Goal: Task Accomplishment & Management: Use online tool/utility

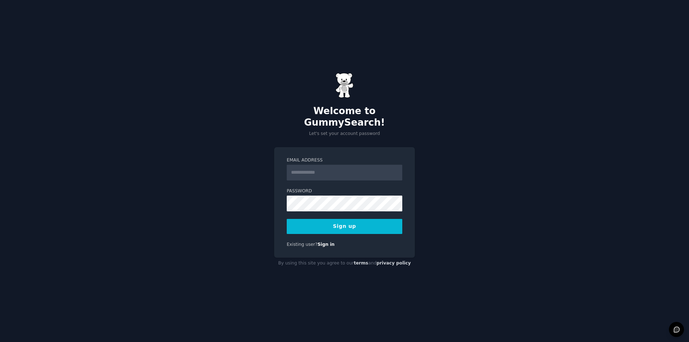
click at [309, 168] on input "Email Address" at bounding box center [345, 173] width 116 height 16
type input "**********"
click at [577, 220] on div "**********" at bounding box center [344, 171] width 689 height 342
click at [355, 219] on button "Sign up" at bounding box center [345, 226] width 116 height 15
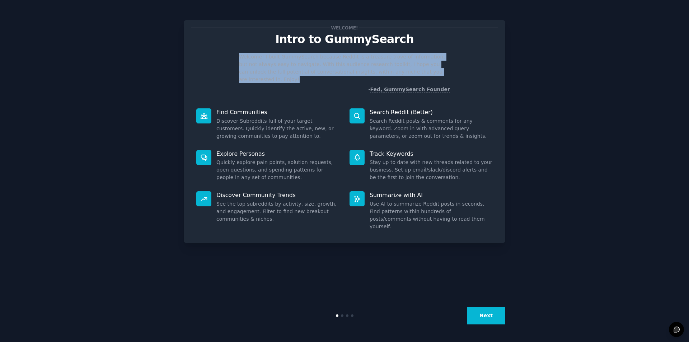
drag, startPoint x: 267, startPoint y: 81, endPoint x: 236, endPoint y: 56, distance: 40.2
click at [236, 56] on div "Welcome! I built GummySearch because Reddit is a treasure trove of information,…" at bounding box center [344, 73] width 306 height 40
click at [605, 243] on div "Welcome! Intro to GummySearch Welcome! I built GummySearch because Reddit is a …" at bounding box center [344, 171] width 669 height 322
drag, startPoint x: 238, startPoint y: 57, endPoint x: 315, endPoint y: 89, distance: 83.3
click at [315, 89] on div "Welcome! I built GummySearch because Reddit is a treasure trove of information,…" at bounding box center [344, 73] width 306 height 40
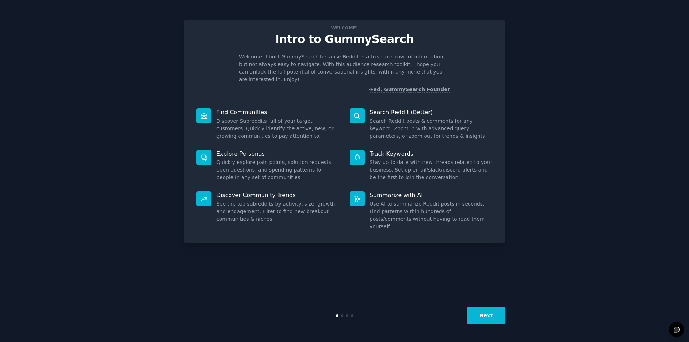
click at [280, 109] on p "Find Communities" at bounding box center [277, 112] width 123 height 8
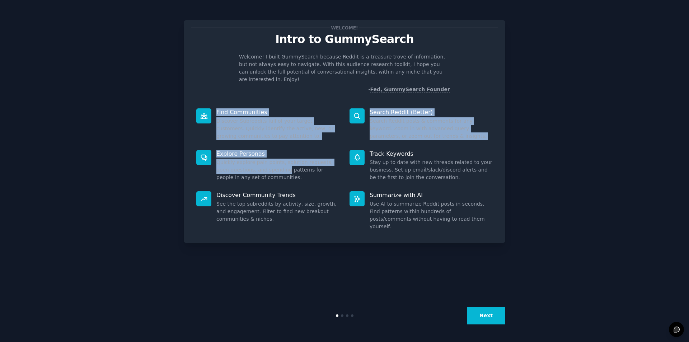
drag, startPoint x: 214, startPoint y: 112, endPoint x: 290, endPoint y: 168, distance: 95.0
click at [290, 173] on div "Find Communities Discover Subreddits full of your target customers. Quickly ide…" at bounding box center [344, 169] width 306 height 132
click at [401, 137] on dd "Search Reddit posts & comments for any keyword. Zoom in with advanced query par…" at bounding box center [431, 128] width 123 height 23
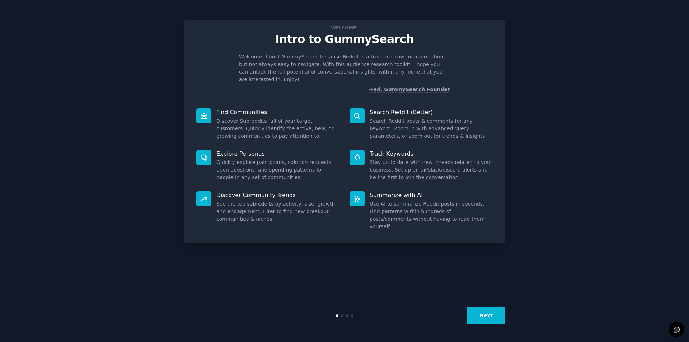
click at [489, 310] on button "Next" at bounding box center [486, 316] width 38 height 18
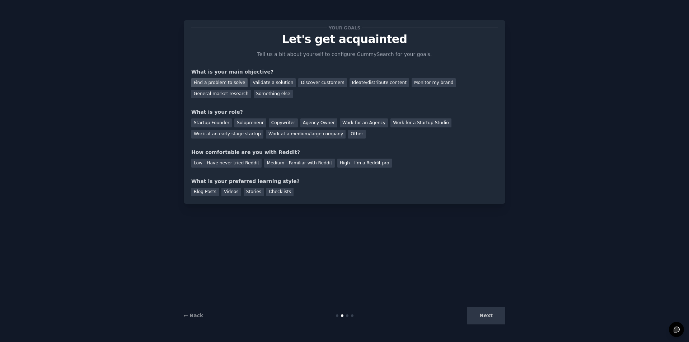
click at [224, 85] on div "Find a problem to solve" at bounding box center [219, 82] width 56 height 9
click at [230, 97] on div "General market research" at bounding box center [221, 94] width 60 height 9
click at [224, 83] on div "Find a problem to solve" at bounding box center [219, 82] width 56 height 9
click at [320, 84] on div "Discover customers" at bounding box center [322, 82] width 48 height 9
click at [230, 133] on div "Work at an early stage startup" at bounding box center [227, 134] width 72 height 9
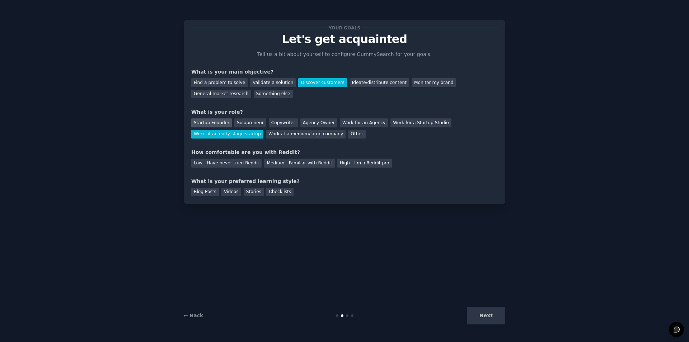
click at [220, 125] on div "Startup Founder" at bounding box center [211, 122] width 41 height 9
click at [360, 162] on div "High - I'm a Reddit pro" at bounding box center [364, 163] width 55 height 9
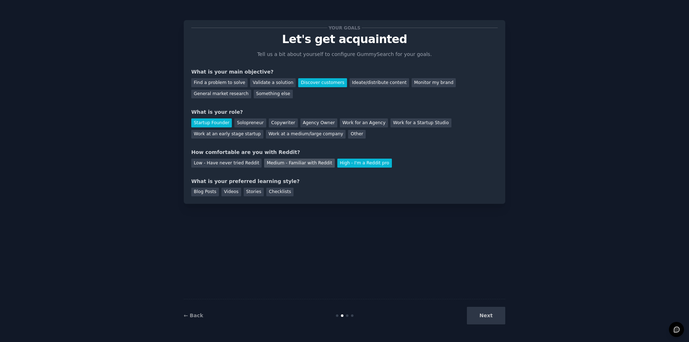
click at [303, 164] on div "Medium - Familiar with Reddit" at bounding box center [299, 163] width 70 height 9
click at [200, 192] on div "Blog Posts" at bounding box center [205, 192] width 28 height 9
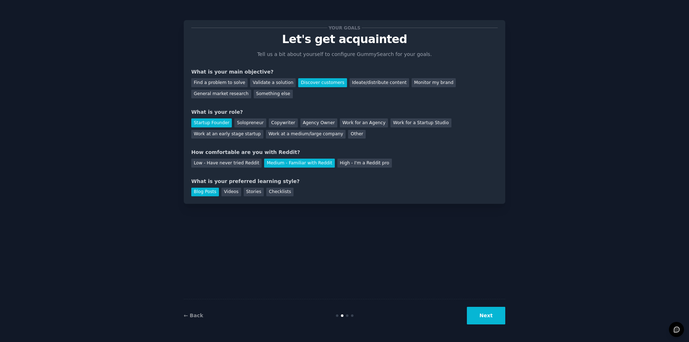
click at [484, 323] on button "Next" at bounding box center [486, 316] width 38 height 18
click at [480, 315] on div "Next" at bounding box center [451, 316] width 107 height 18
click at [345, 313] on div "← Back Next" at bounding box center [345, 315] width 322 height 33
click at [347, 243] on div "Your goals Let's get acquainted Tell us a bit about yourself to configure Gummy…" at bounding box center [345, 171] width 322 height 322
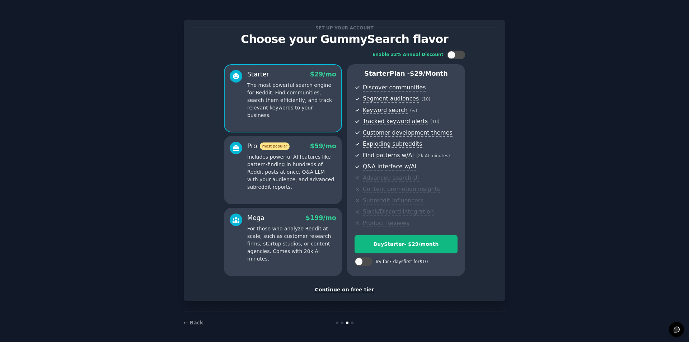
scroll to position [2, 0]
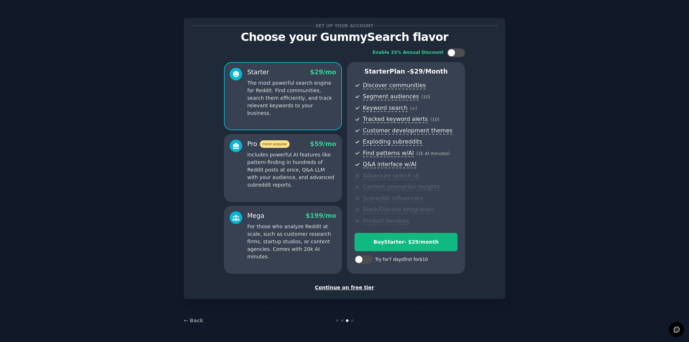
click at [348, 289] on div "Continue on free tier" at bounding box center [344, 288] width 306 height 8
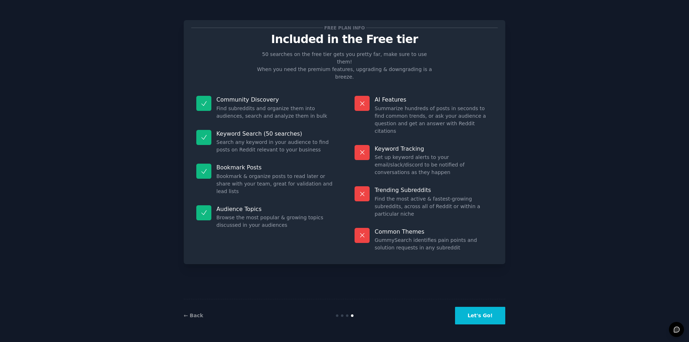
click at [491, 313] on button "Let's Go!" at bounding box center [480, 316] width 50 height 18
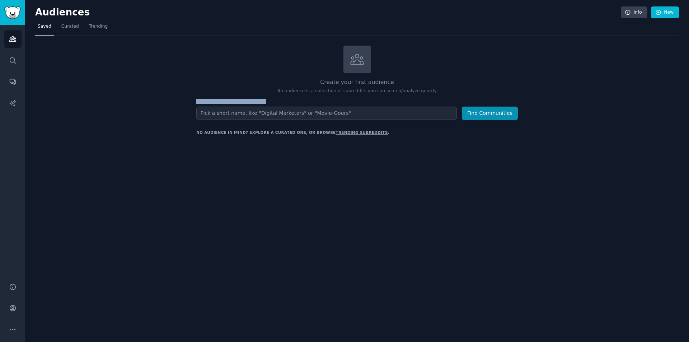
drag, startPoint x: 253, startPoint y: 101, endPoint x: 190, endPoint y: 98, distance: 62.5
click at [190, 98] on div "Create your first audience An audience is a collection of subreddits you can se…" at bounding box center [357, 152] width 644 height 213
click at [250, 85] on h2 "Create your first audience" at bounding box center [357, 82] width 322 height 9
click at [285, 116] on input "text" at bounding box center [326, 113] width 261 height 13
type input "I"
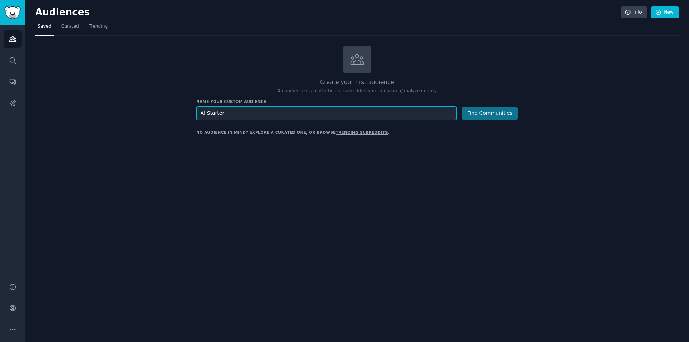
type input "AI Starter"
click at [495, 117] on button "Find Communities" at bounding box center [490, 113] width 56 height 13
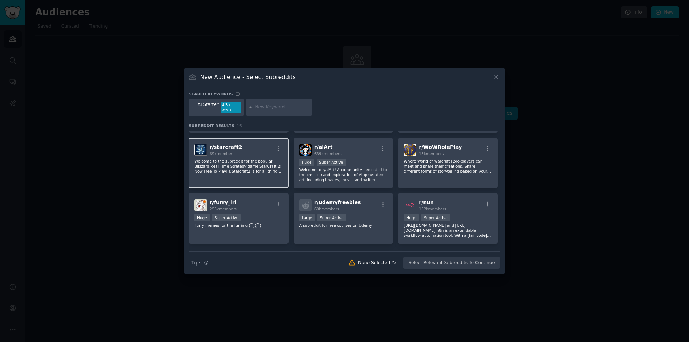
scroll to position [108, 0]
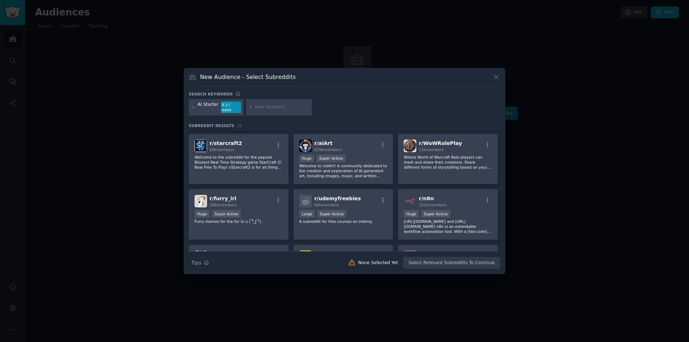
click at [496, 79] on icon at bounding box center [496, 77] width 4 height 4
